Goal: Navigation & Orientation: Find specific page/section

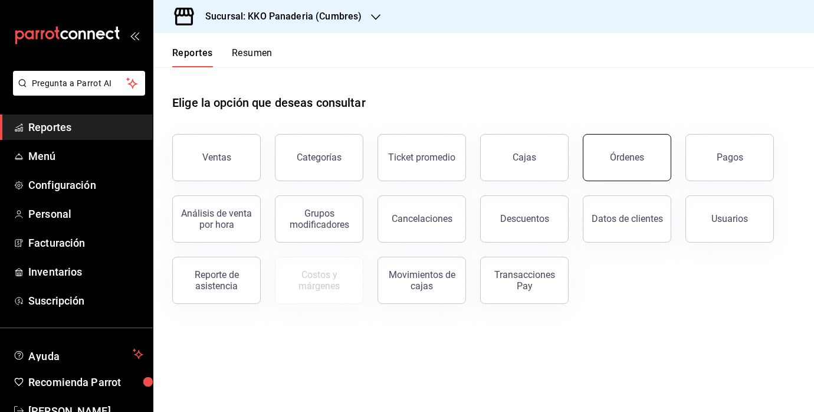
click at [616, 166] on button "Órdenes" at bounding box center [627, 157] width 88 height 47
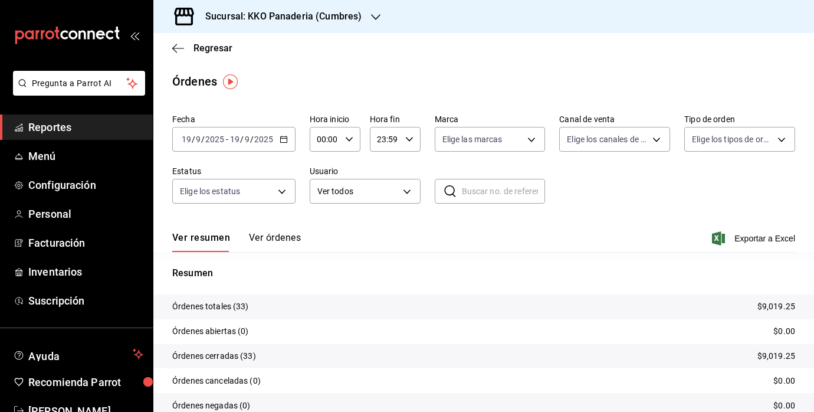
click at [273, 236] on button "Ver órdenes" at bounding box center [275, 242] width 52 height 20
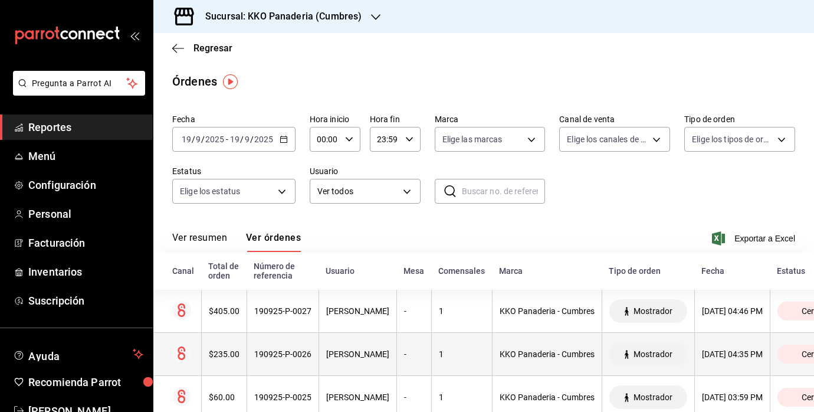
scroll to position [26, 0]
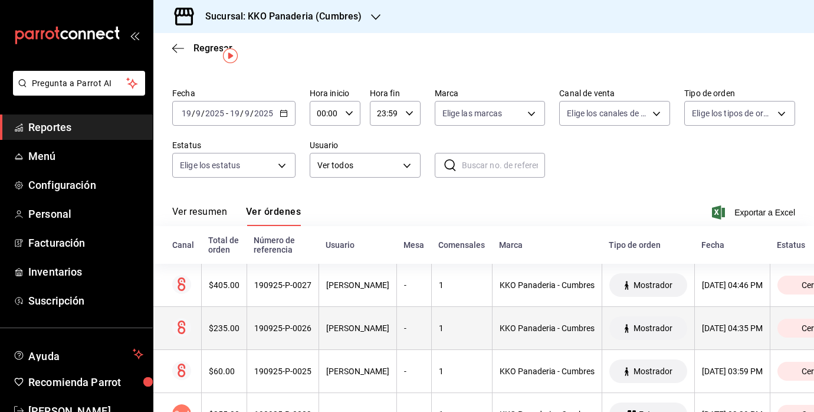
click at [210, 347] on th "$235.00" at bounding box center [223, 328] width 45 height 43
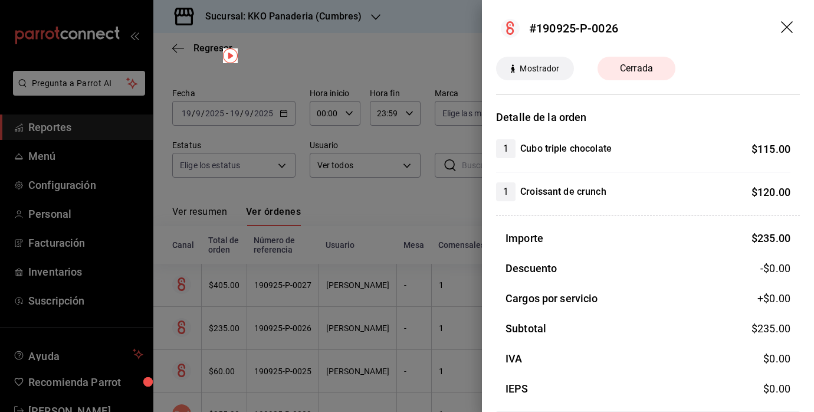
click at [235, 363] on div at bounding box center [407, 206] width 814 height 412
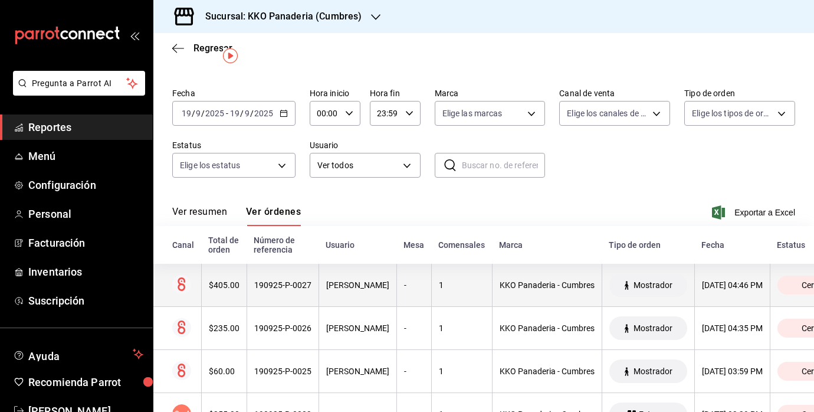
click at [216, 290] on th "$405.00" at bounding box center [223, 285] width 45 height 43
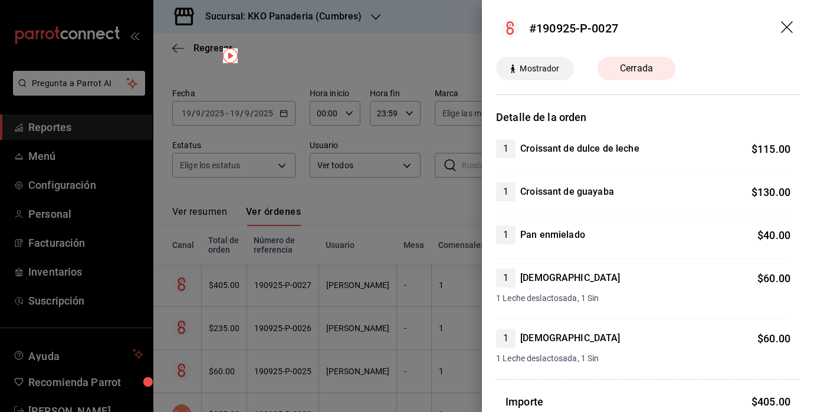
click at [277, 294] on div at bounding box center [407, 206] width 814 height 412
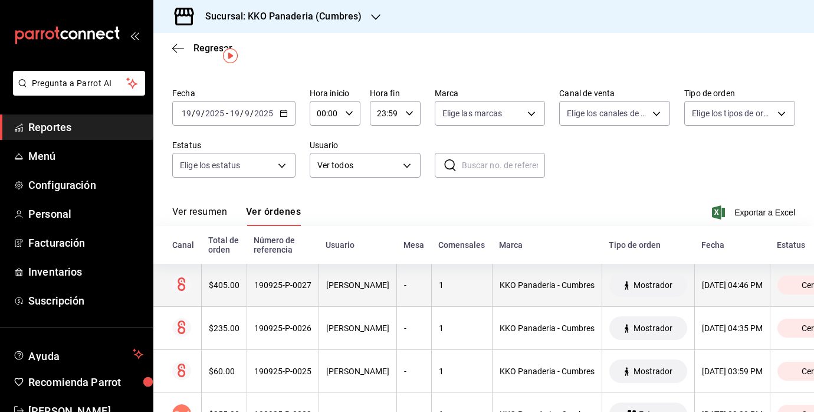
click at [219, 283] on div "$405.00" at bounding box center [224, 284] width 31 height 9
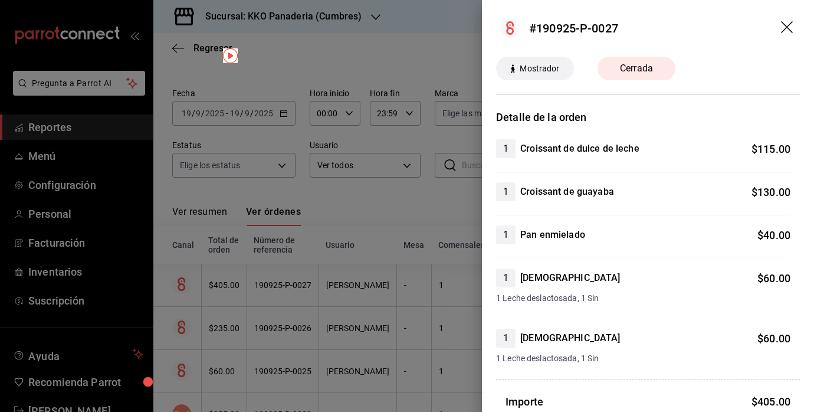
click at [211, 281] on div at bounding box center [407, 206] width 814 height 412
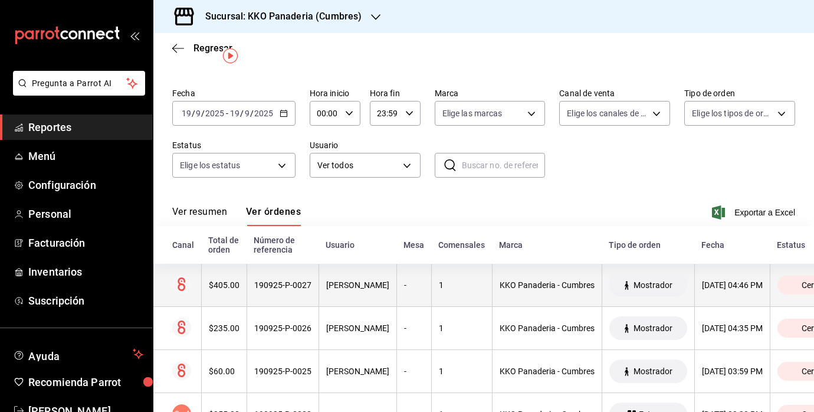
click at [213, 280] on div "$405.00" at bounding box center [224, 284] width 31 height 9
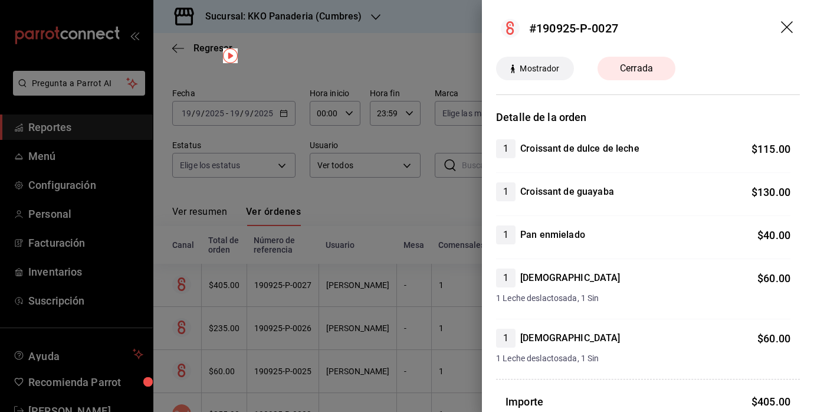
click at [169, 267] on div at bounding box center [407, 206] width 814 height 412
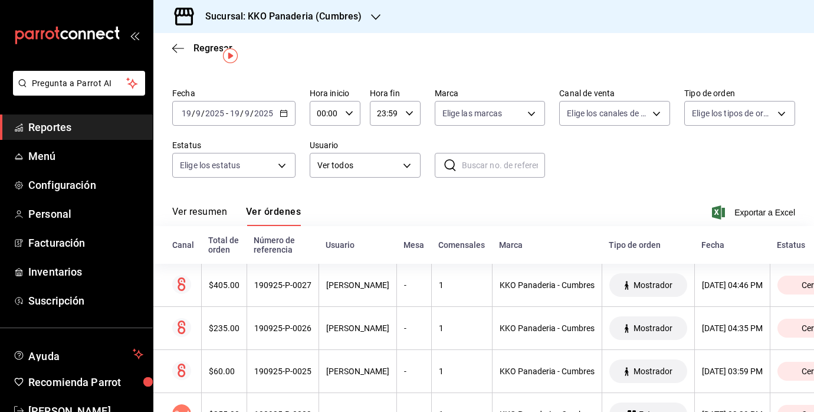
click at [48, 118] on link "Reportes" at bounding box center [76, 126] width 153 height 25
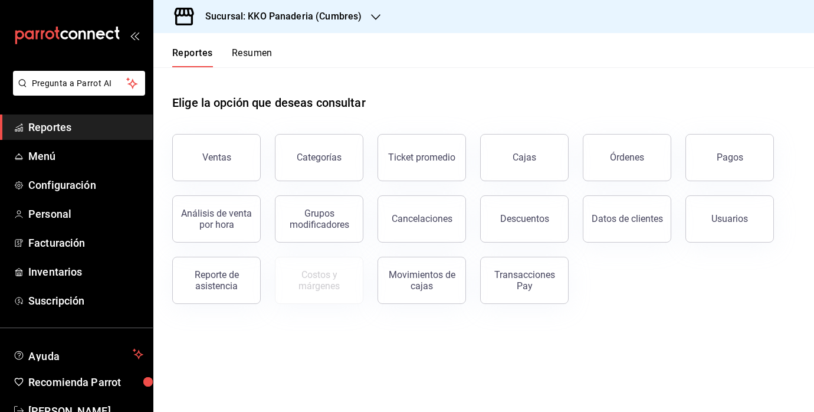
click at [593, 188] on div "Datos de clientes" at bounding box center [620, 211] width 103 height 61
click at [618, 172] on button "Órdenes" at bounding box center [627, 157] width 88 height 47
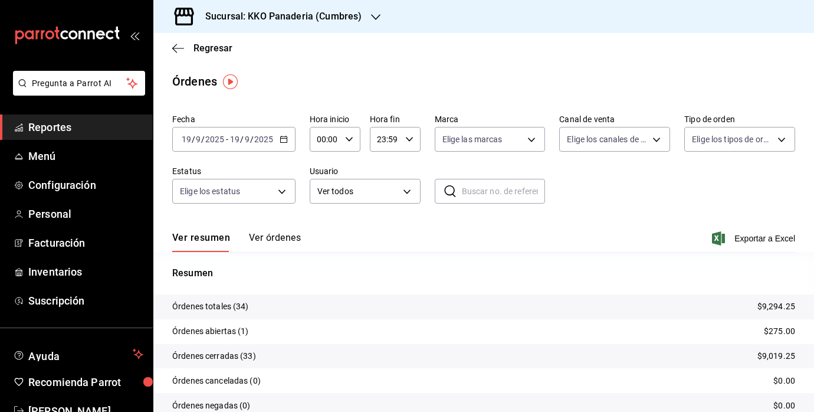
click at [274, 244] on button "Ver órdenes" at bounding box center [275, 242] width 52 height 20
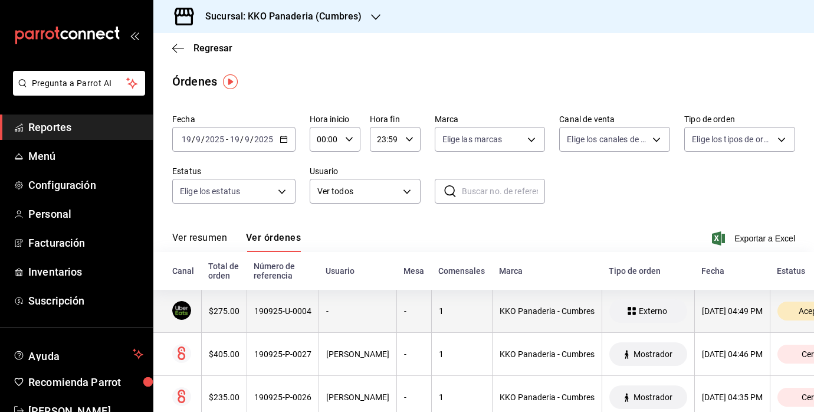
click at [213, 302] on th "$275.00" at bounding box center [223, 311] width 45 height 43
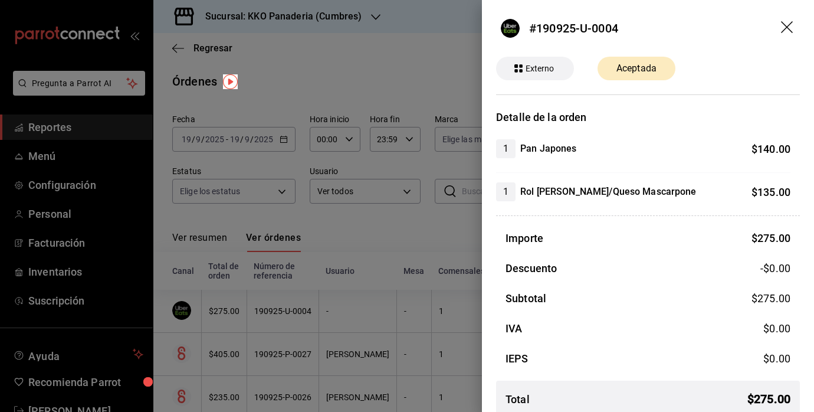
click at [68, 146] on div at bounding box center [407, 206] width 814 height 412
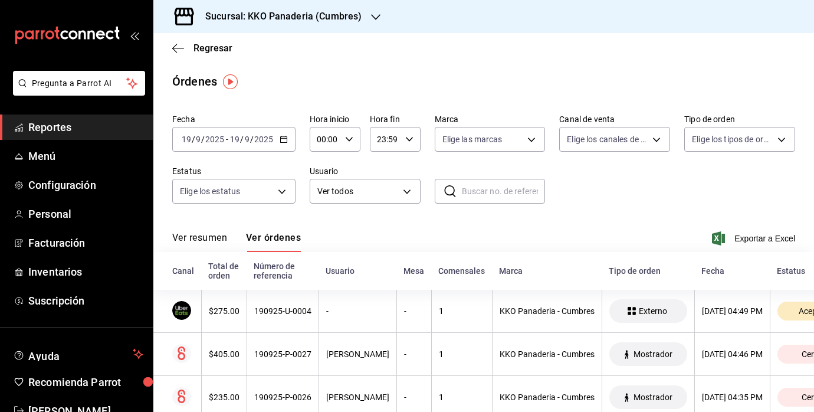
click at [56, 127] on span "Reportes" at bounding box center [85, 127] width 115 height 16
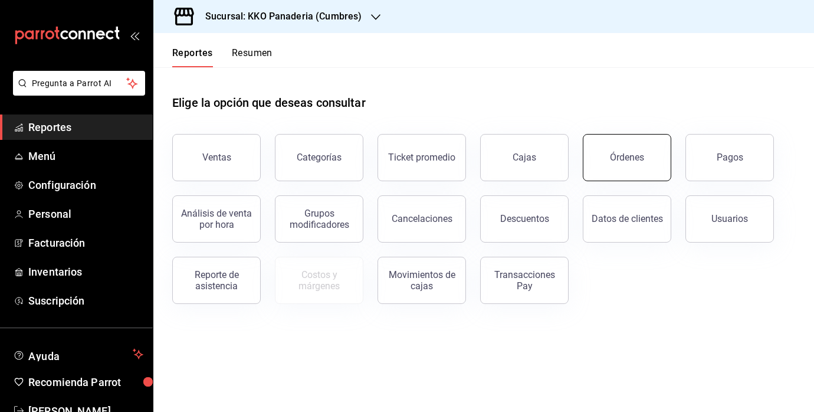
click at [641, 155] on div "Órdenes" at bounding box center [627, 157] width 34 height 11
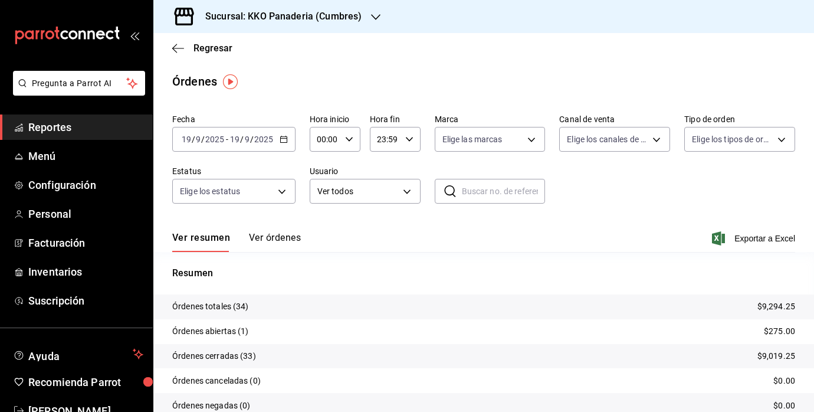
click at [87, 120] on span "Reportes" at bounding box center [85, 127] width 115 height 16
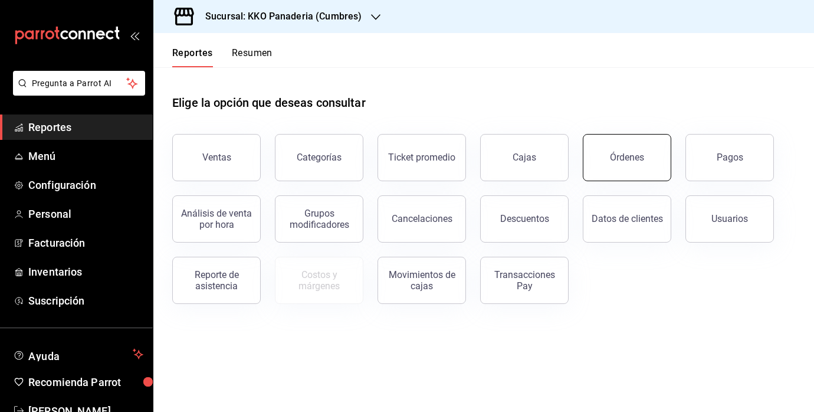
click at [663, 135] on div "Órdenes" at bounding box center [620, 150] width 103 height 61
click at [616, 159] on div "Órdenes" at bounding box center [627, 157] width 34 height 11
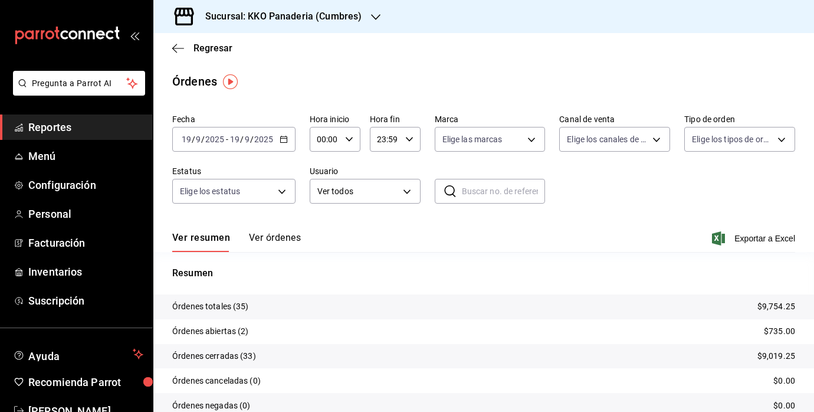
click at [80, 121] on span "Reportes" at bounding box center [85, 127] width 115 height 16
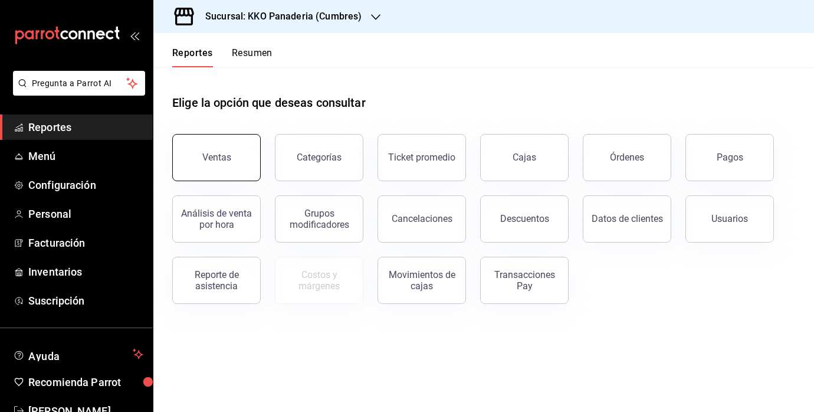
click at [218, 152] on div "Ventas" at bounding box center [216, 157] width 29 height 11
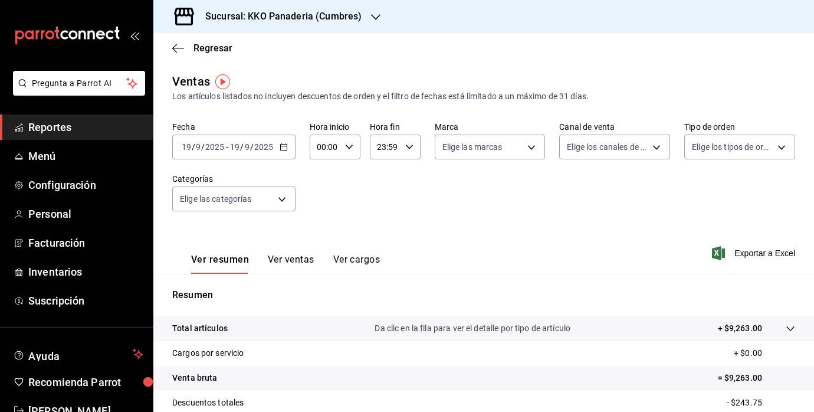
click at [37, 132] on span "Reportes" at bounding box center [85, 127] width 115 height 16
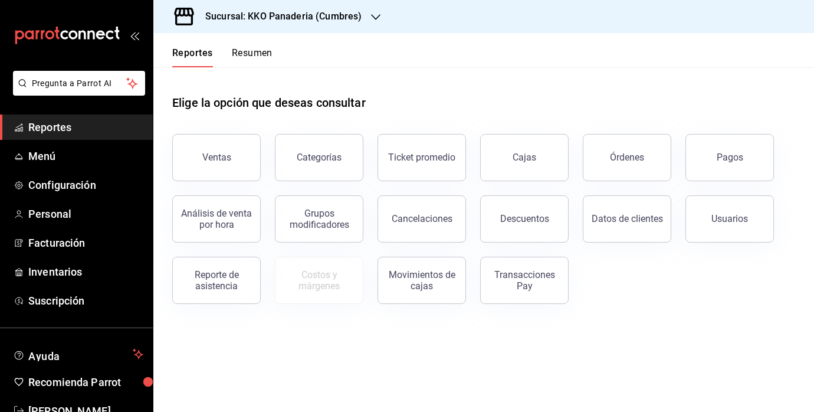
click at [221, 133] on div "Ventas" at bounding box center [209, 150] width 103 height 61
click at [225, 152] on div "Ventas" at bounding box center [216, 157] width 29 height 11
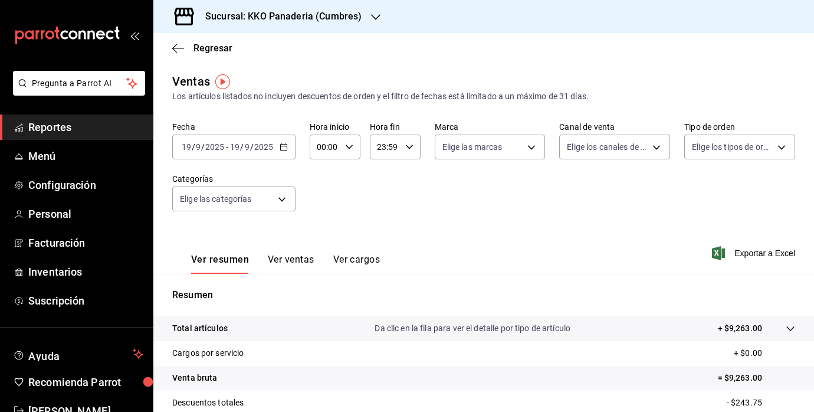
click at [42, 130] on span "Reportes" at bounding box center [85, 127] width 115 height 16
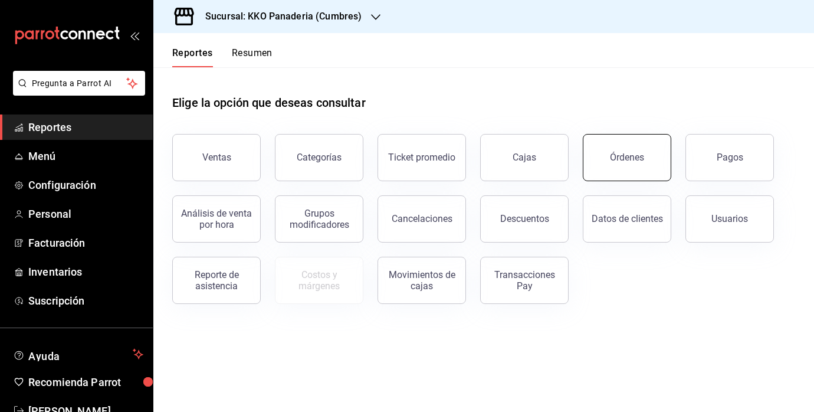
click at [651, 153] on button "Órdenes" at bounding box center [627, 157] width 88 height 47
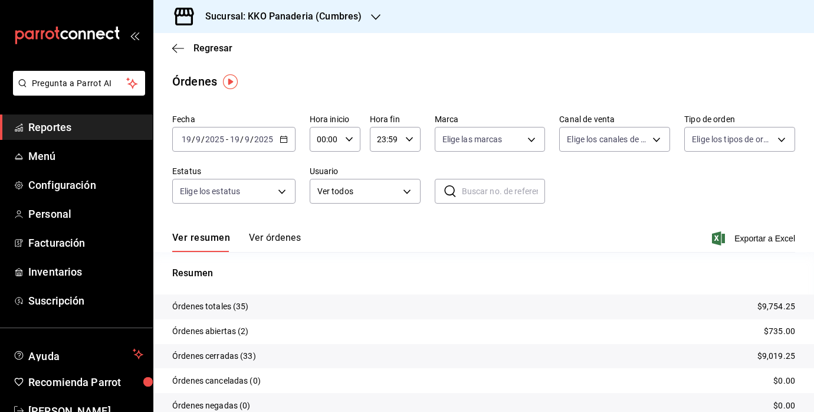
click at [51, 134] on span "Reportes" at bounding box center [85, 127] width 115 height 16
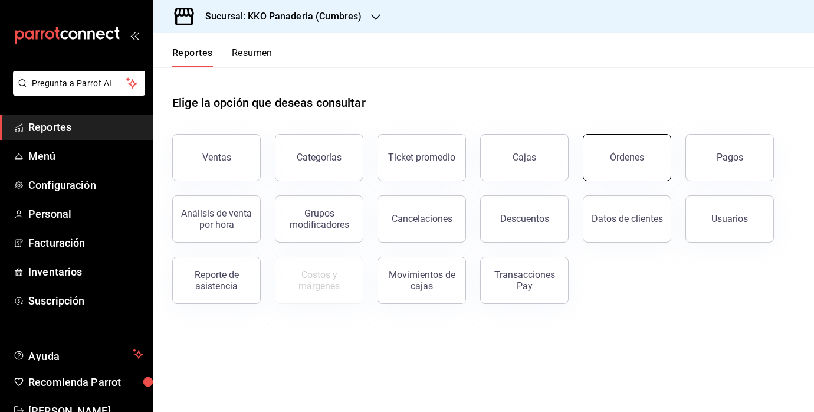
click at [633, 153] on div "Órdenes" at bounding box center [627, 157] width 34 height 11
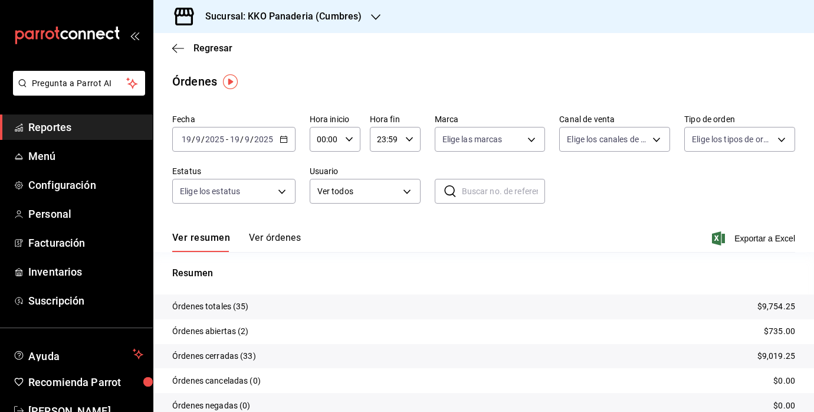
click at [89, 127] on span "Reportes" at bounding box center [85, 127] width 115 height 16
